Goal: Feedback & Contribution: Leave review/rating

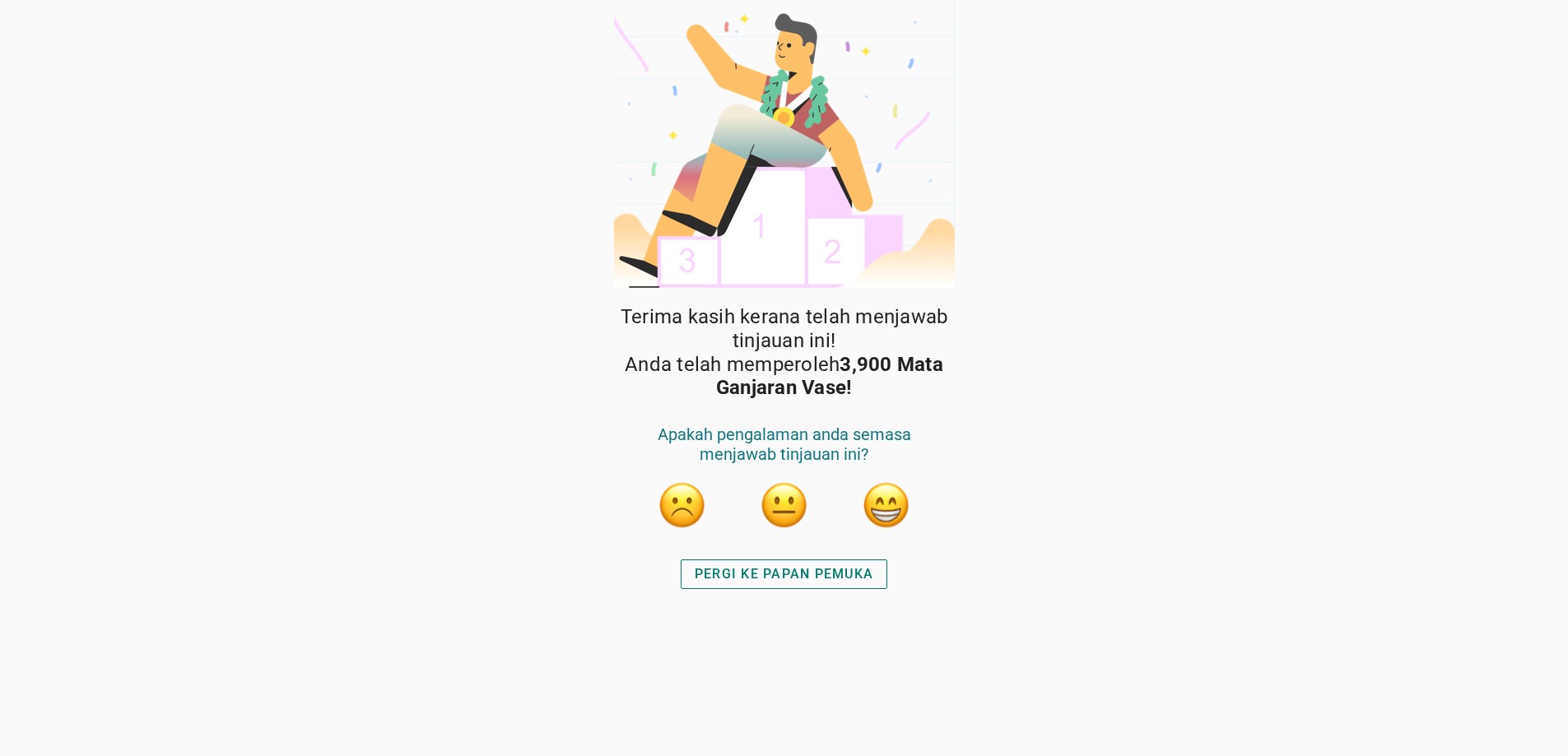
click at [884, 513] on button "button" at bounding box center [887, 505] width 50 height 50
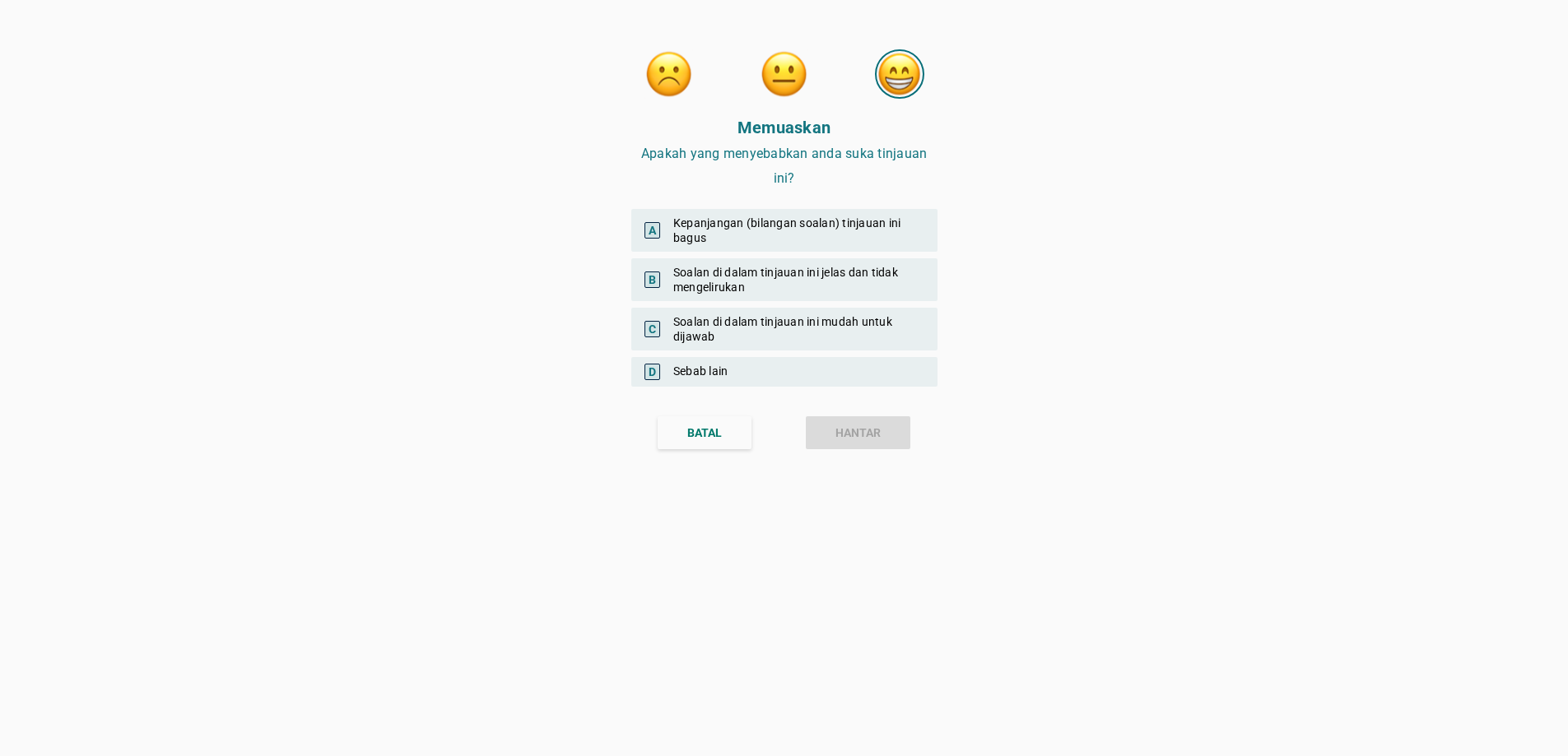
click at [656, 279] on span "B" at bounding box center [652, 280] width 16 height 17
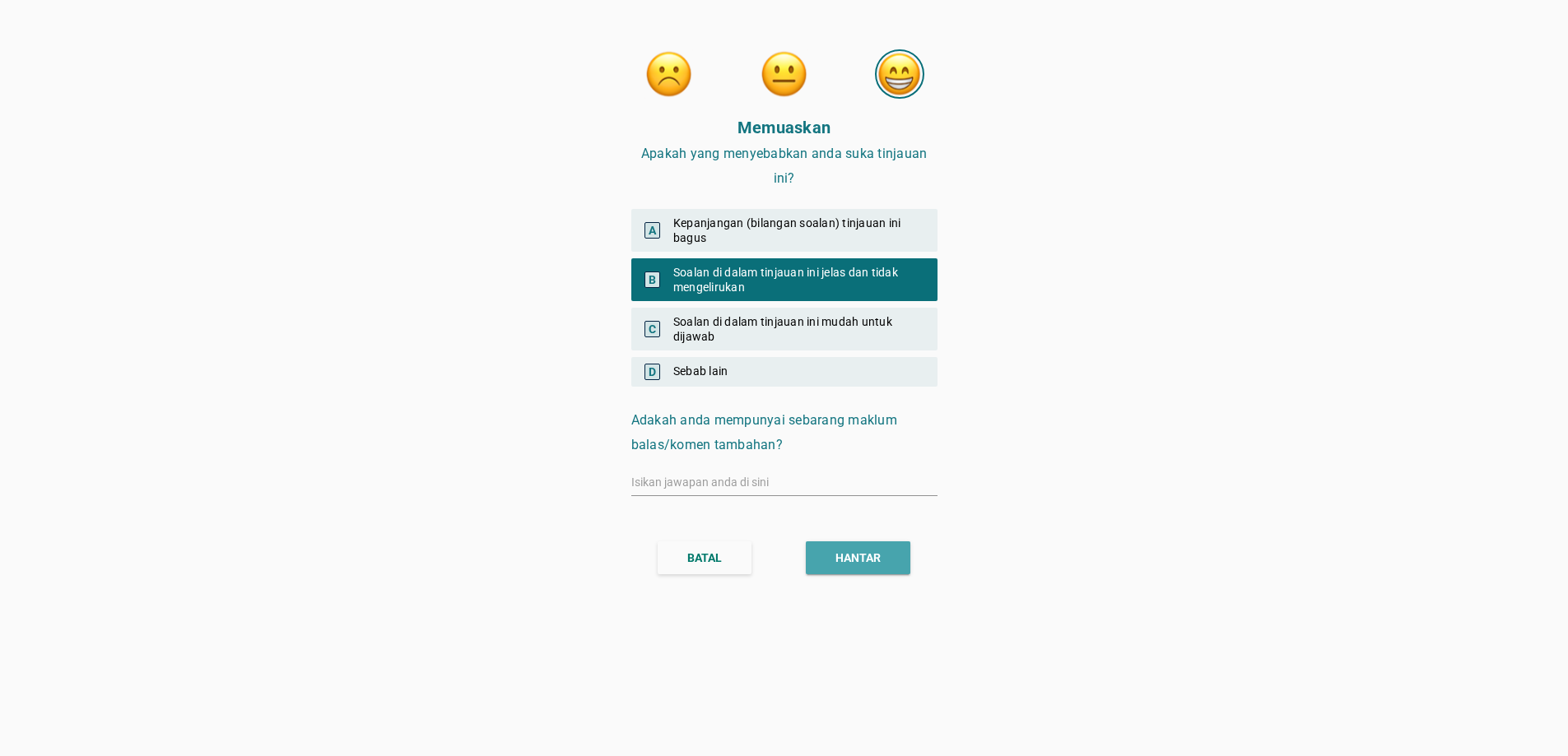
click at [844, 560] on div "HANTAR" at bounding box center [858, 558] width 45 height 18
